Goal: Transaction & Acquisition: Purchase product/service

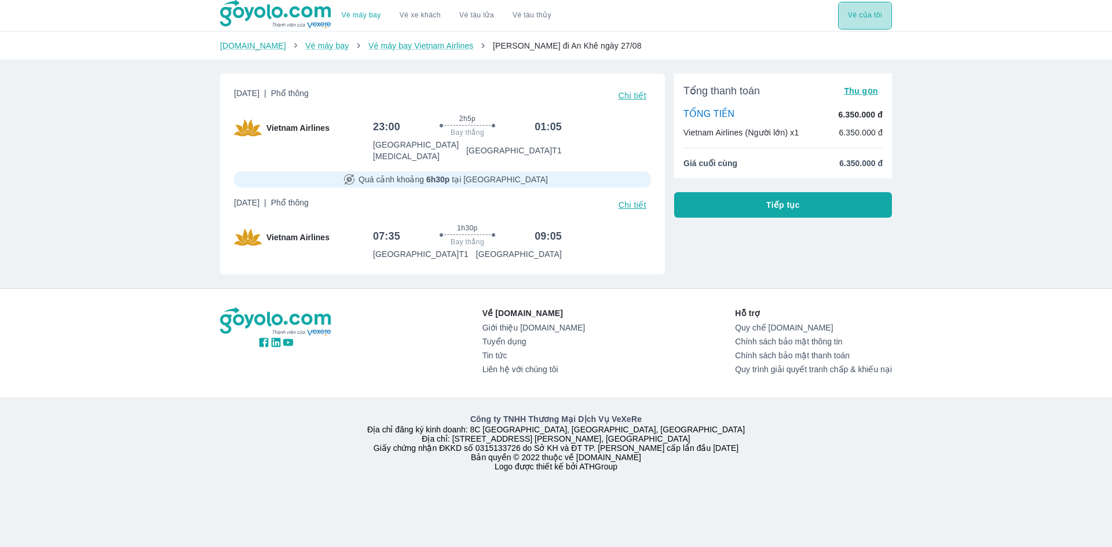
click at [855, 20] on button "Vé của tôi" at bounding box center [865, 16] width 54 height 28
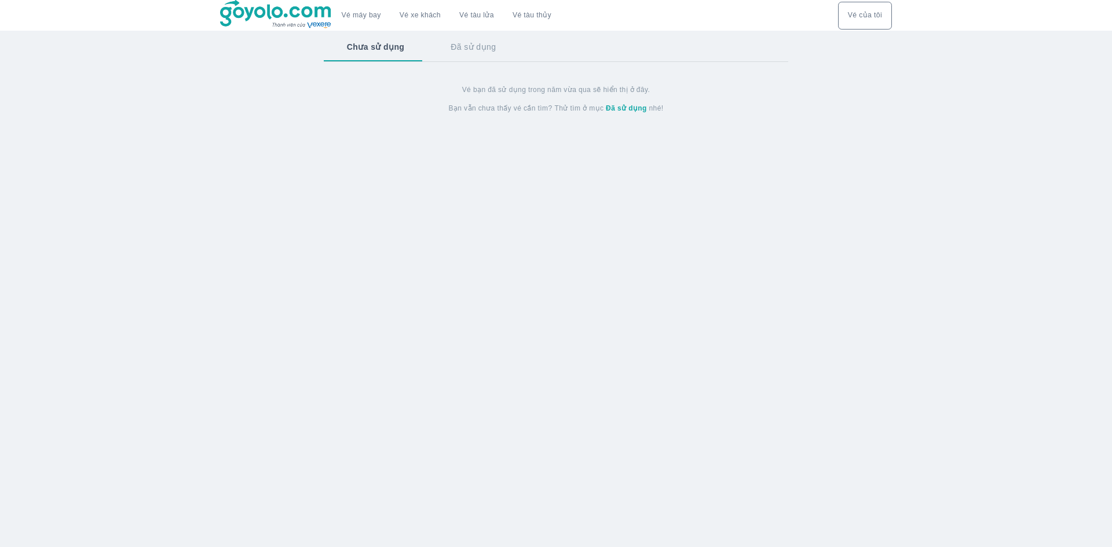
click at [484, 48] on button "Đã sử dụng" at bounding box center [472, 47] width 91 height 30
click at [379, 46] on button "Chưa sử dụng" at bounding box center [375, 47] width 102 height 30
click at [368, 19] on link "Vé máy bay" at bounding box center [361, 15] width 39 height 9
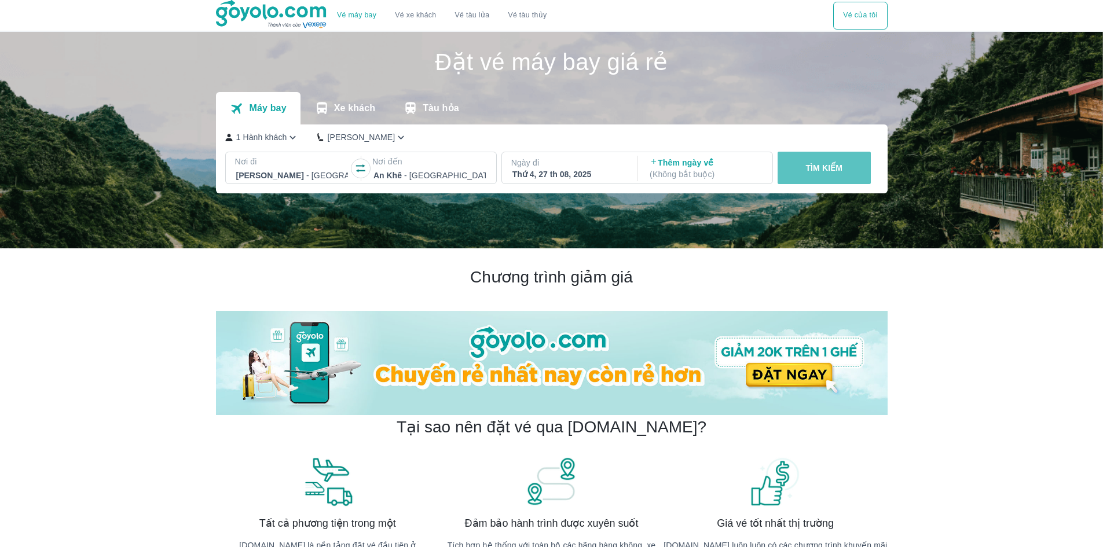
click at [804, 164] on button "TÌM KIẾM" at bounding box center [824, 168] width 93 height 32
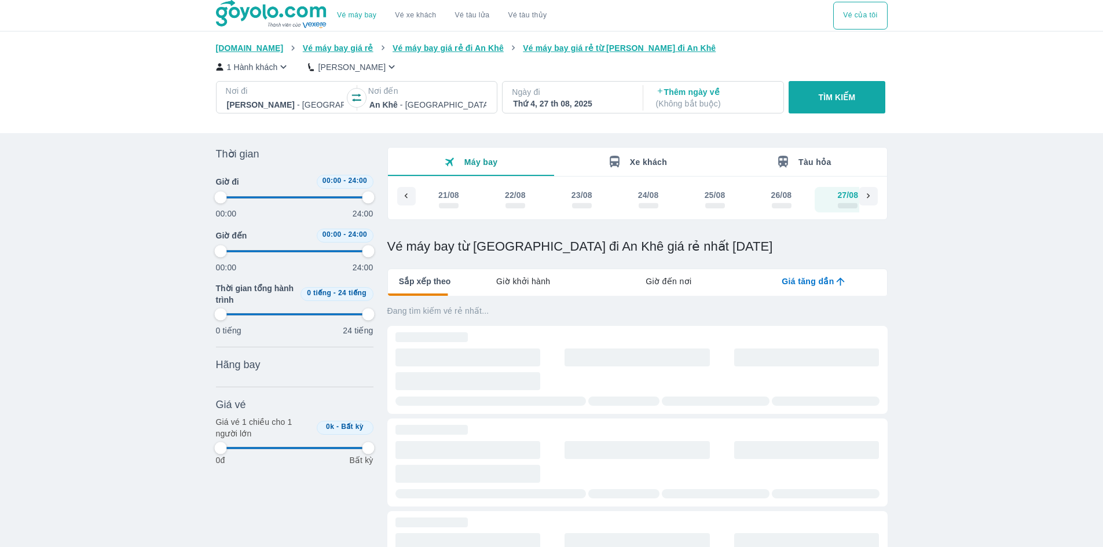
scroll to position [0, 24]
type input "97.9166666666667"
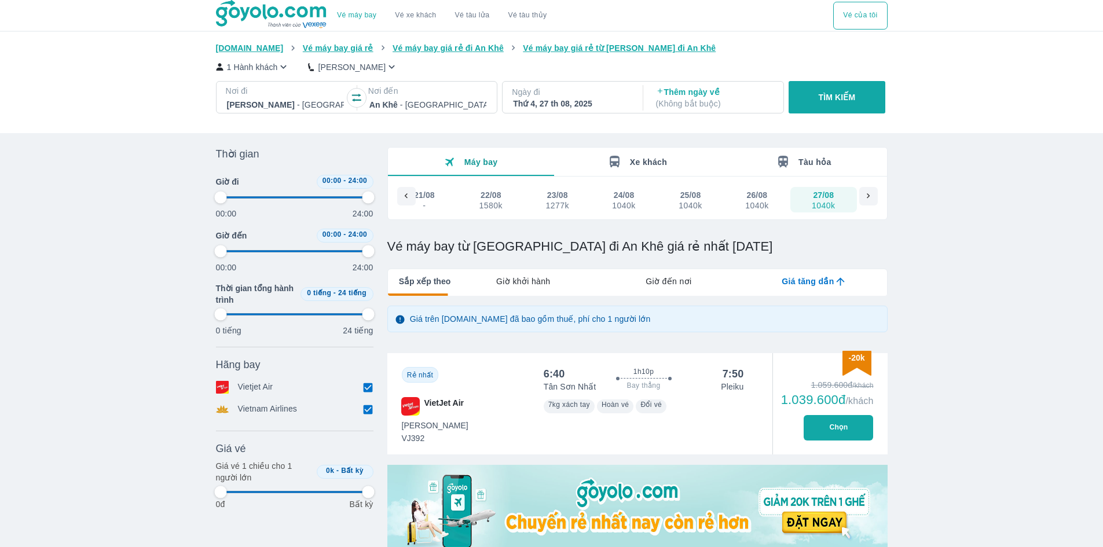
type input "97.9166666666667"
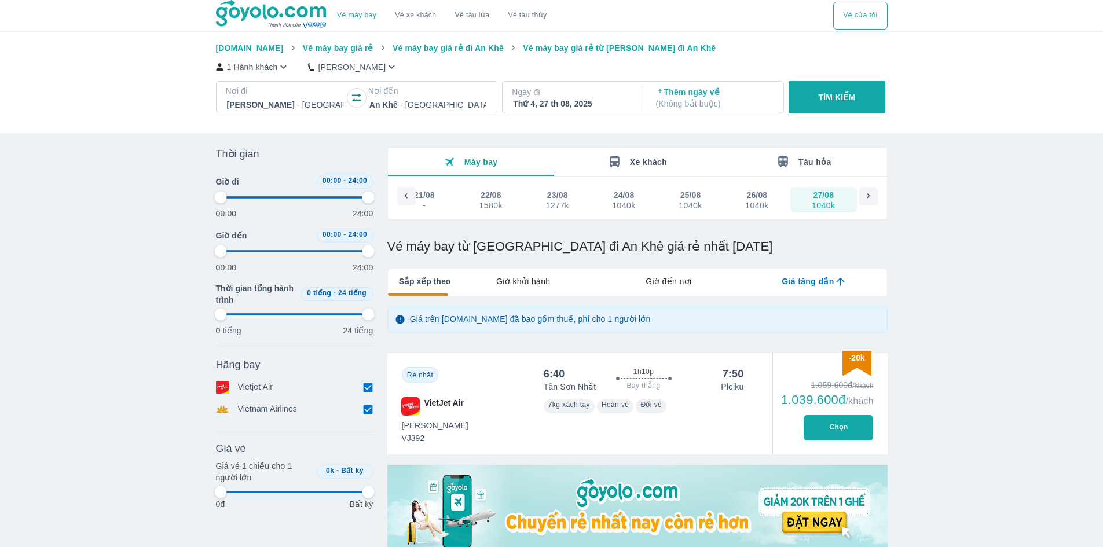
type input "97.9166666666667"
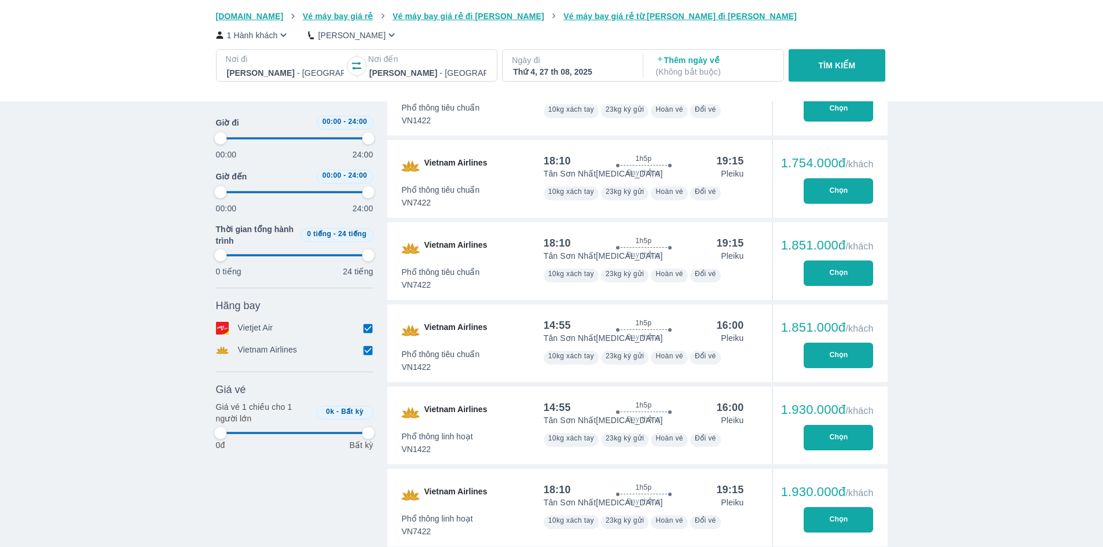
type input "97.9166666666667"
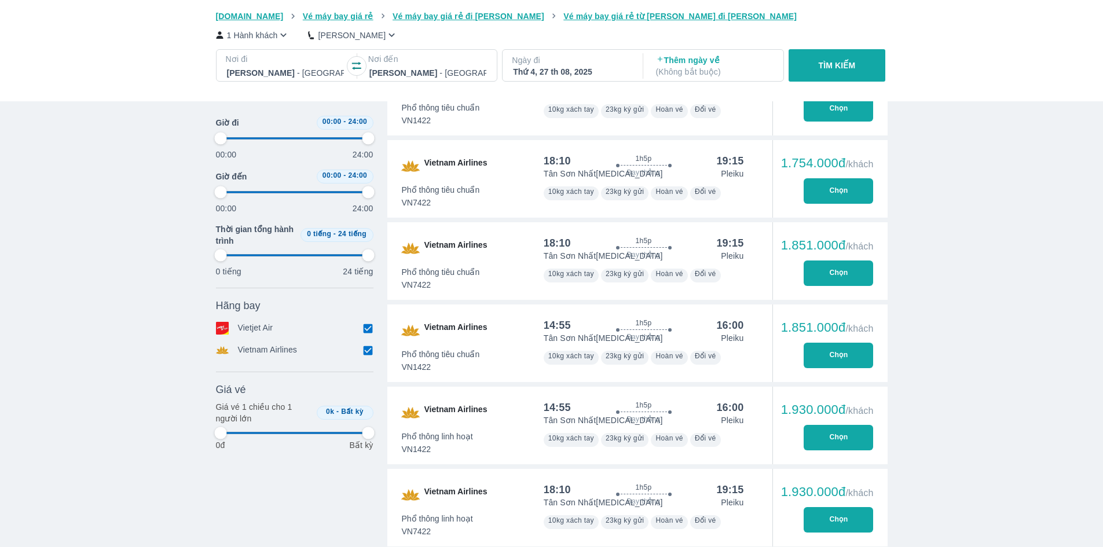
type input "97.9166666666667"
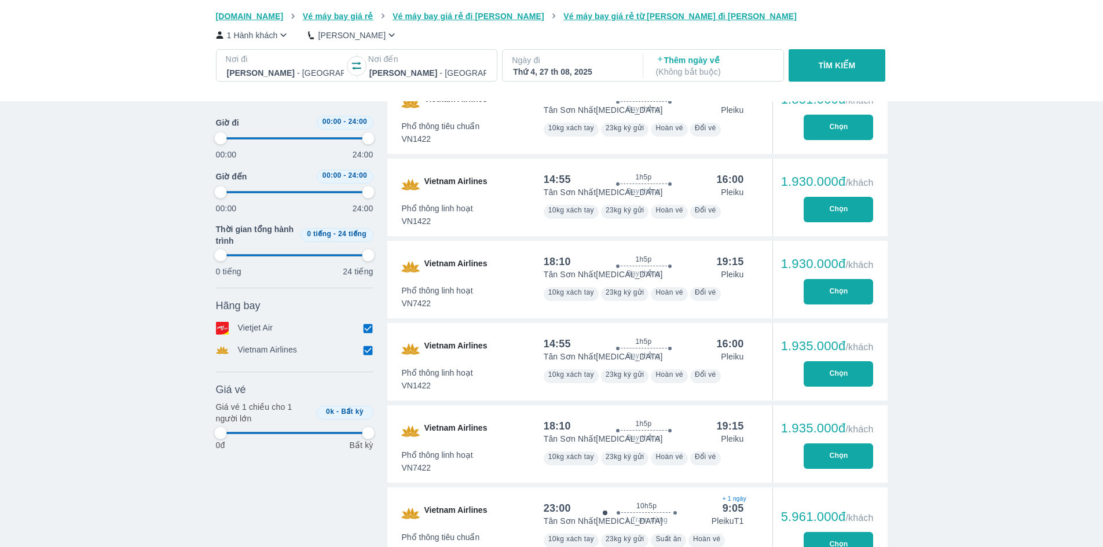
type input "97.9166666666667"
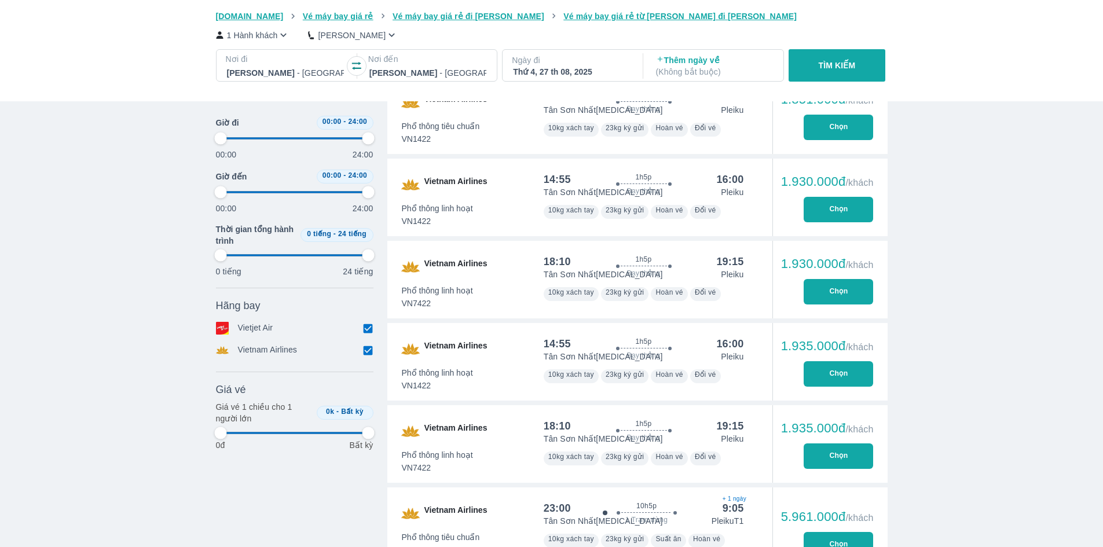
type input "97.9166666666667"
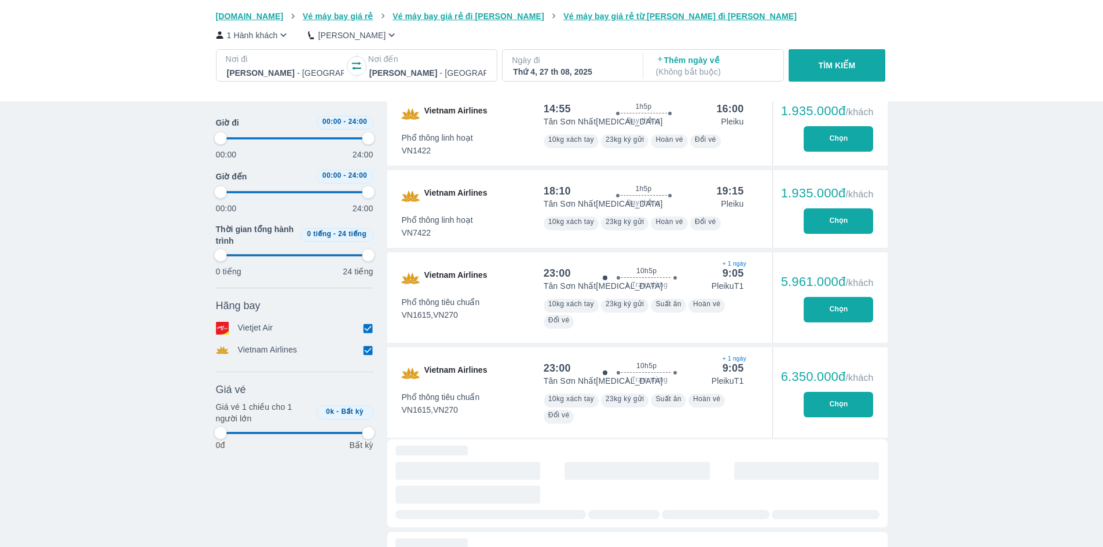
type input "97.9166666666667"
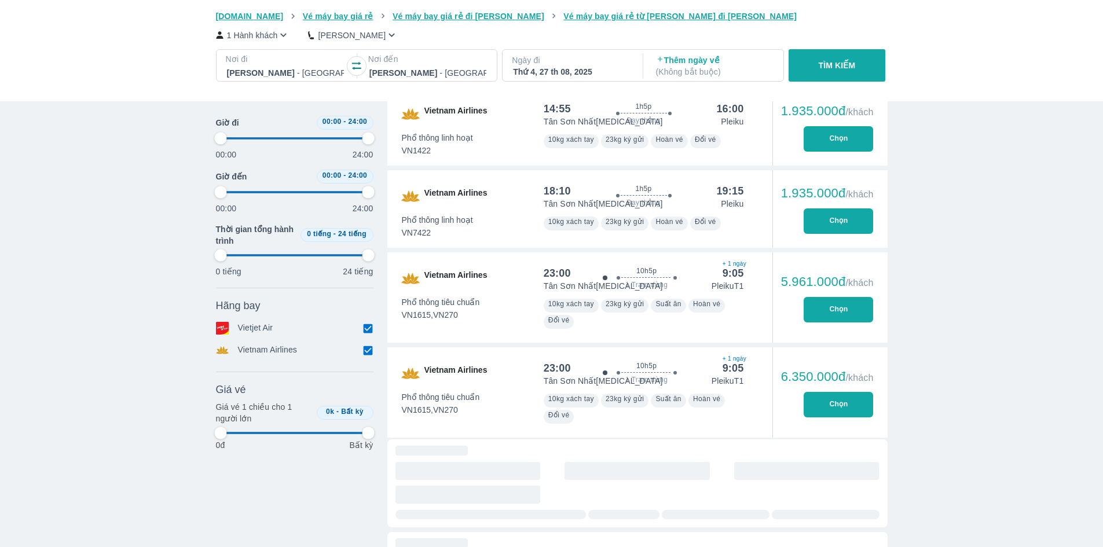
type input "97.9166666666667"
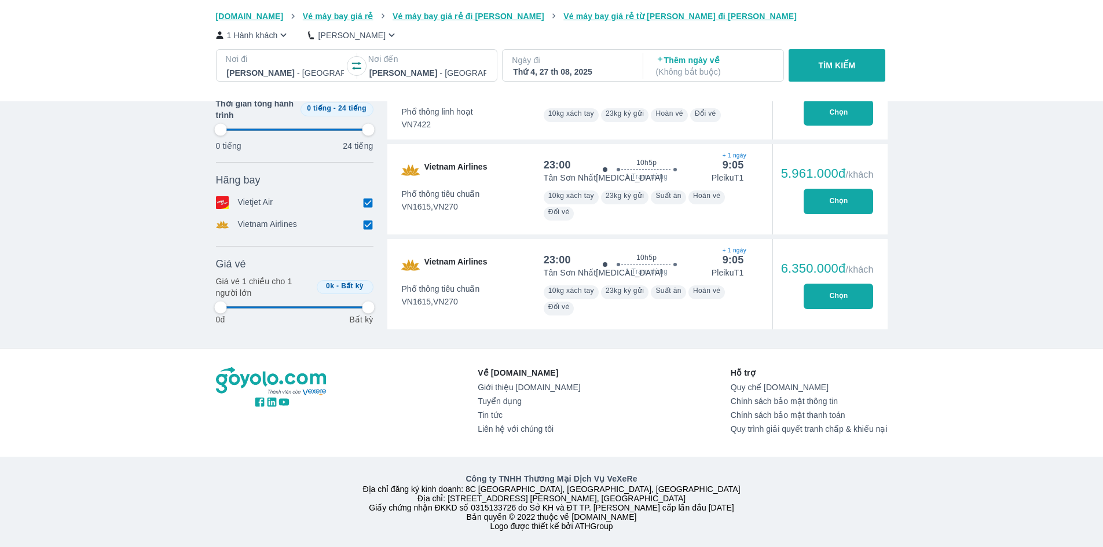
click at [839, 284] on button "Chọn" at bounding box center [838, 296] width 69 height 25
type input "97.9166666666667"
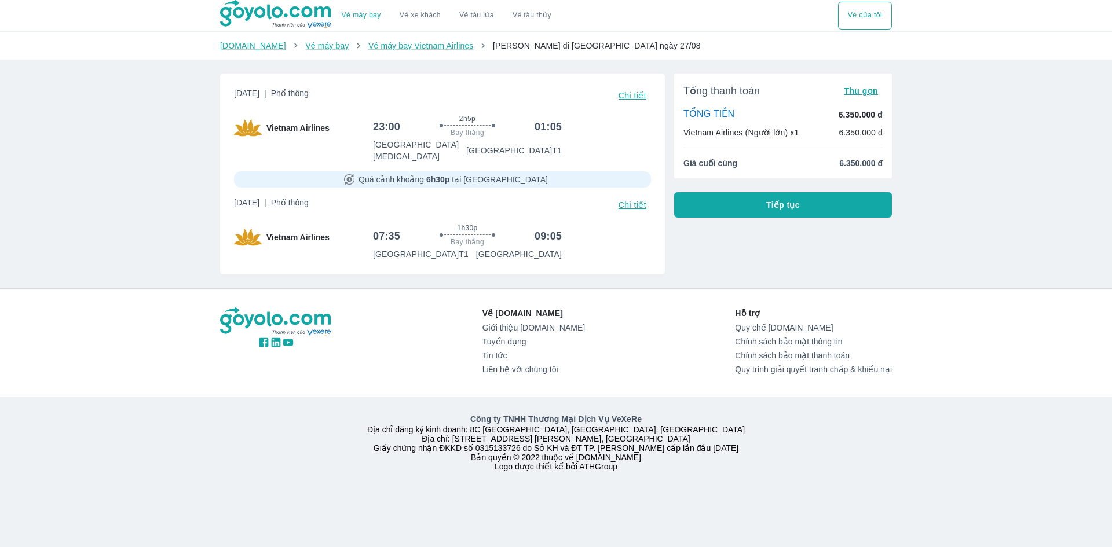
click at [639, 200] on span "Chi tiết" at bounding box center [632, 204] width 28 height 9
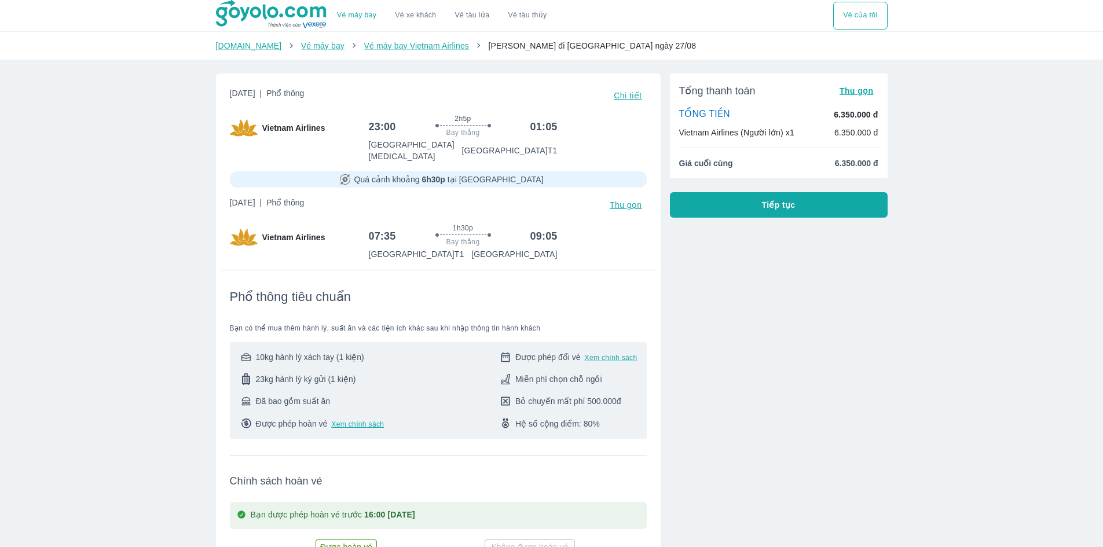
click at [632, 96] on span "Chi tiết" at bounding box center [628, 95] width 28 height 9
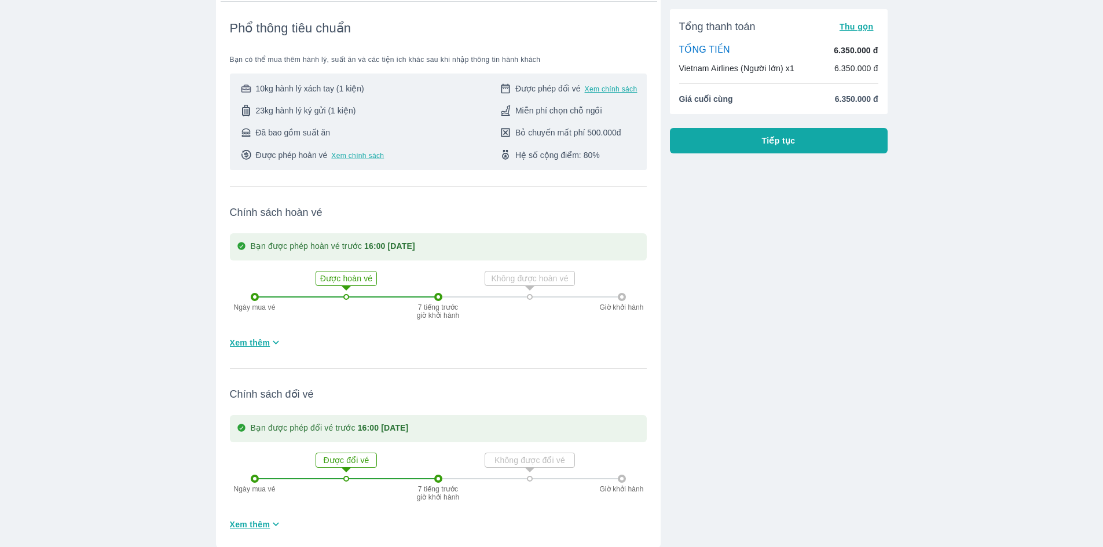
scroll to position [984, 0]
